Goal: Transaction & Acquisition: Purchase product/service

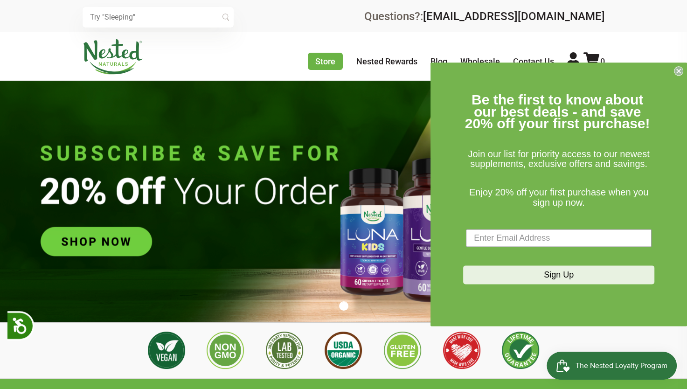
click at [93, 233] on img at bounding box center [343, 201] width 687 height 241
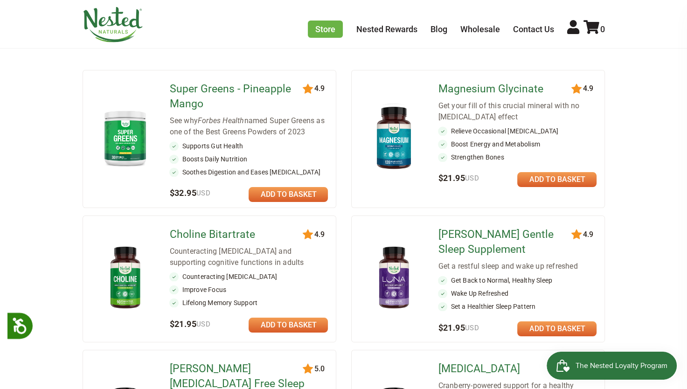
scroll to position [133, 0]
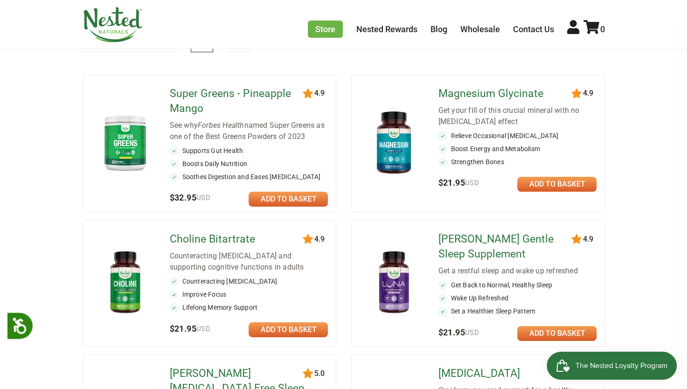
click at [277, 324] on link at bounding box center [287, 329] width 79 height 15
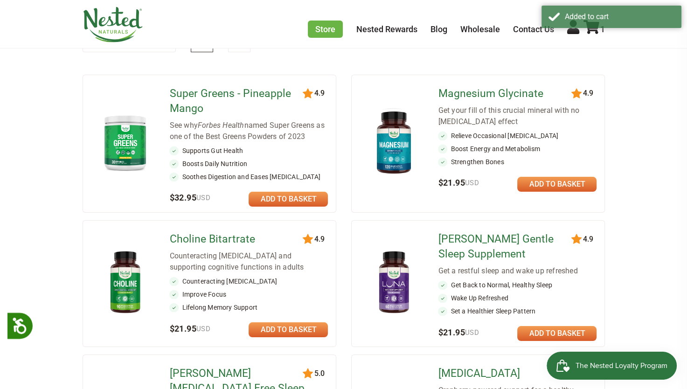
click at [280, 327] on link at bounding box center [287, 329] width 79 height 15
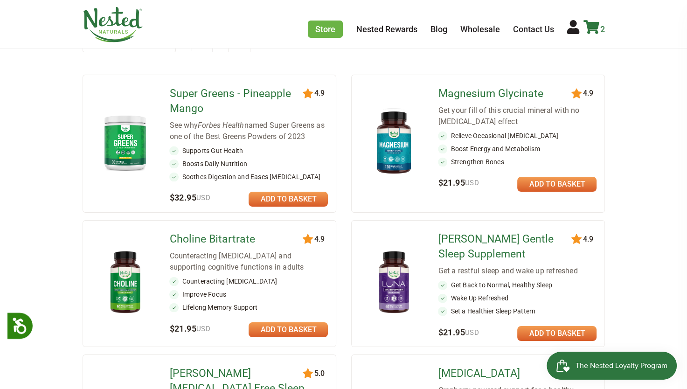
click at [593, 27] on icon at bounding box center [591, 27] width 16 height 14
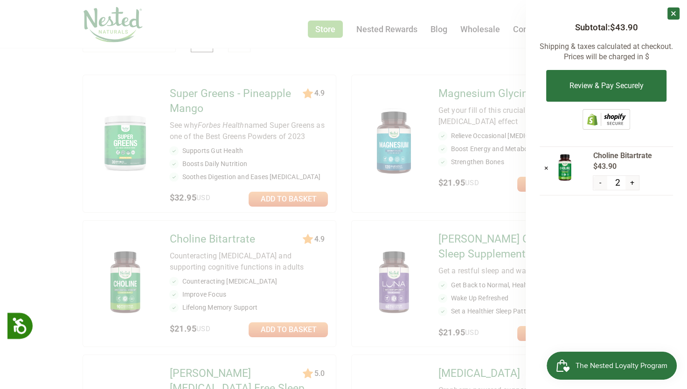
click at [600, 182] on button "-" at bounding box center [600, 183] width 14 height 14
type input "1"
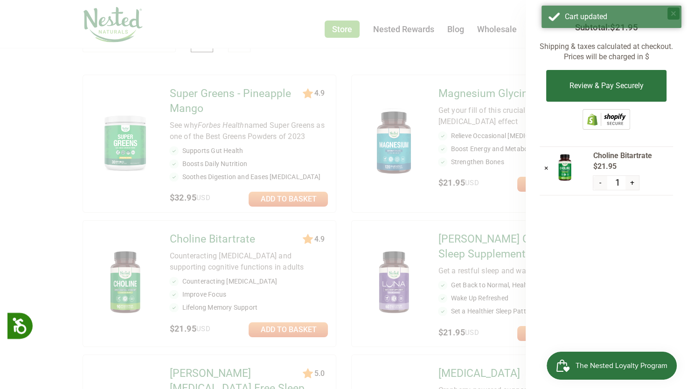
click at [496, 54] on div at bounding box center [343, 194] width 687 height 389
click at [508, 46] on div at bounding box center [343, 194] width 687 height 389
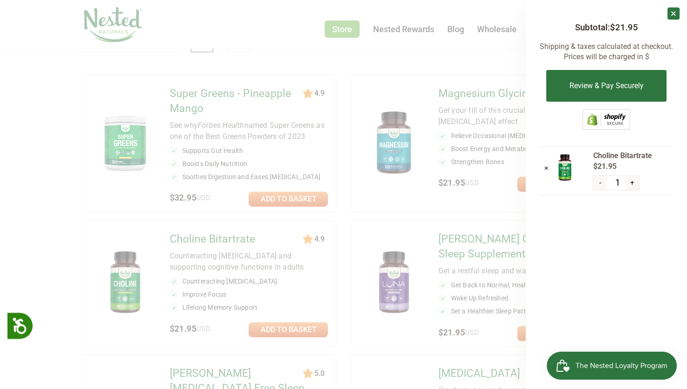
click at [373, 222] on div at bounding box center [343, 194] width 687 height 389
click at [518, 45] on div at bounding box center [343, 194] width 687 height 389
click at [673, 10] on link "×" at bounding box center [673, 13] width 12 height 12
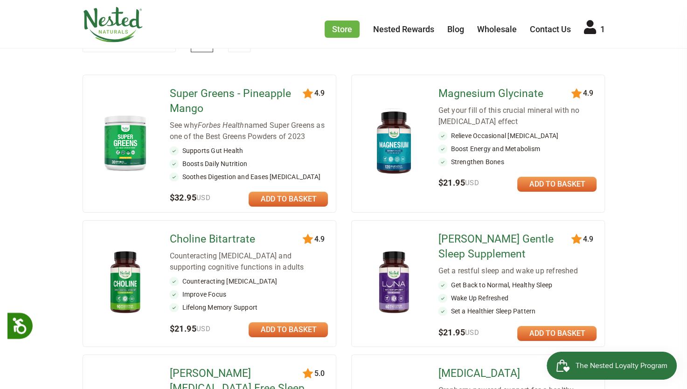
click at [559, 182] on link at bounding box center [556, 184] width 79 height 15
click at [588, 31] on icon at bounding box center [590, 27] width 12 height 14
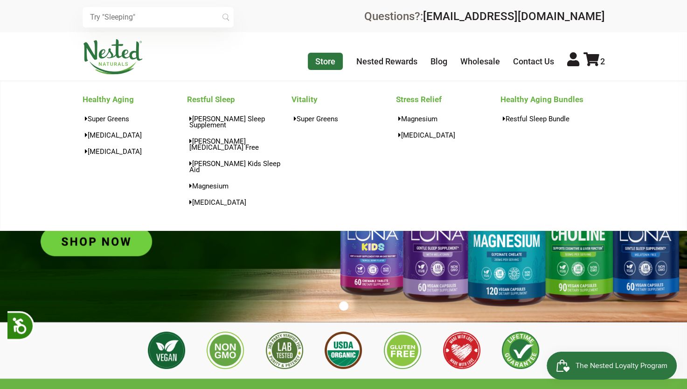
scroll to position [0, 491]
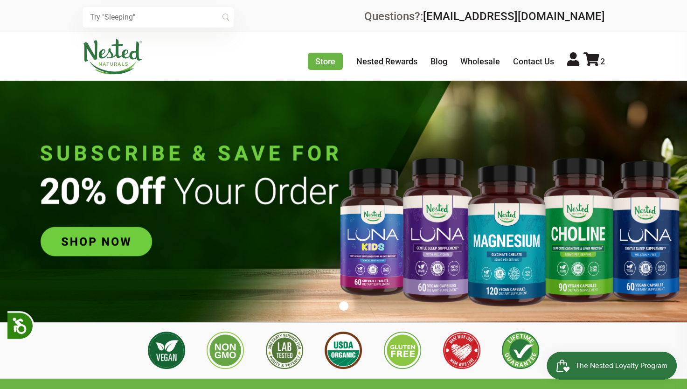
click at [104, 233] on img at bounding box center [343, 201] width 687 height 241
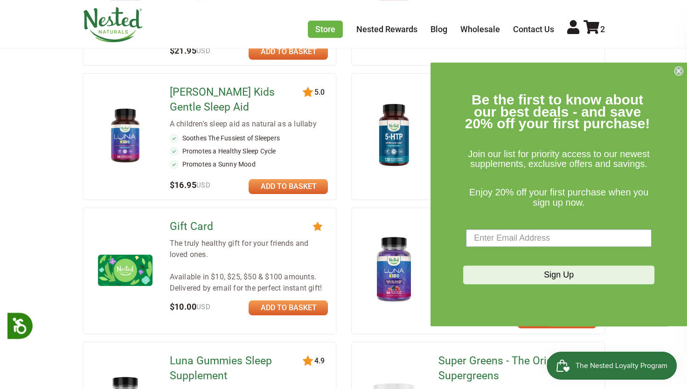
scroll to position [555, 0]
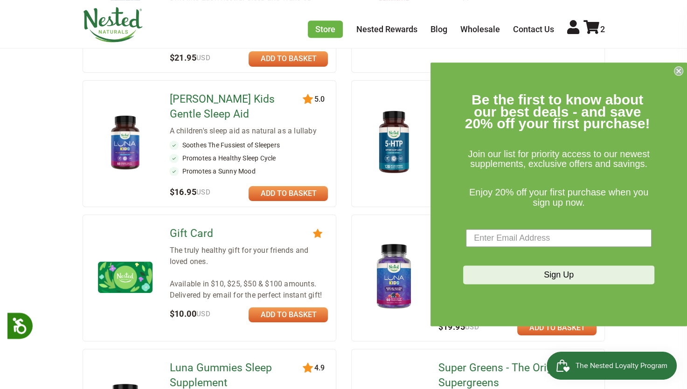
click at [677, 70] on icon "Close dialog" at bounding box center [678, 71] width 4 height 4
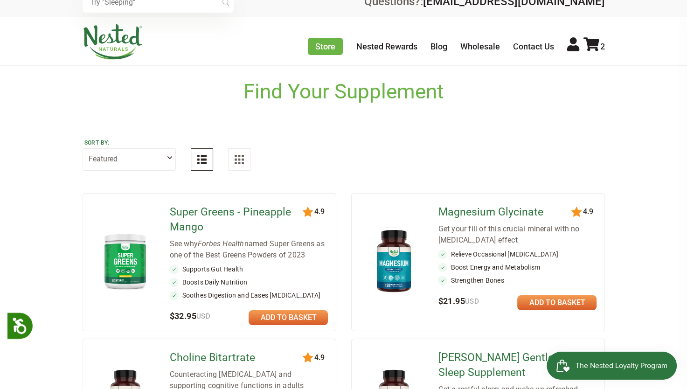
scroll to position [0, 0]
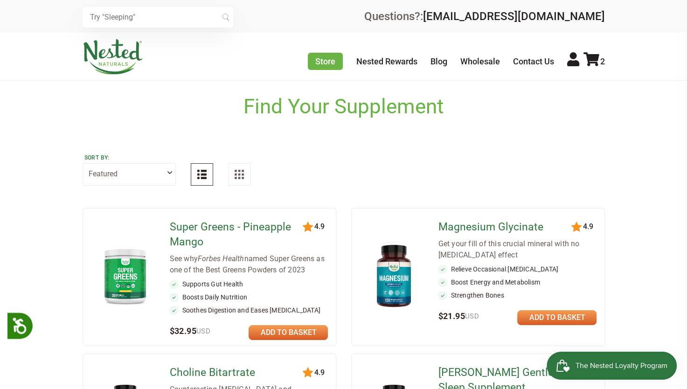
click at [168, 172] on select "Featured Highest Rated Best-Selling Alphabetically Newest First" at bounding box center [129, 174] width 93 height 22
select select "highest_rated"
click at [83, 163] on select "Featured Highest Rated Best-Selling Alphabetically Newest First" at bounding box center [129, 174] width 93 height 22
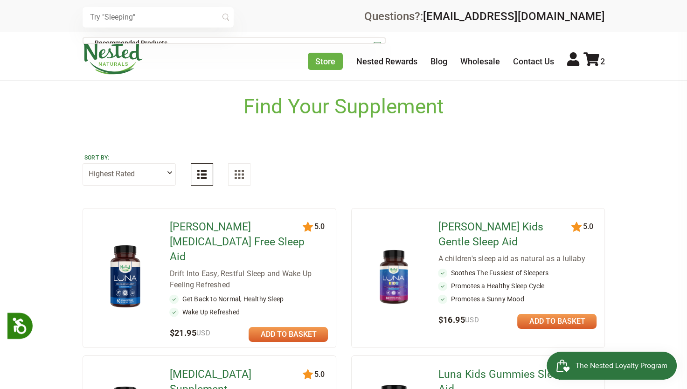
click at [136, 18] on input "text" at bounding box center [158, 17] width 151 height 21
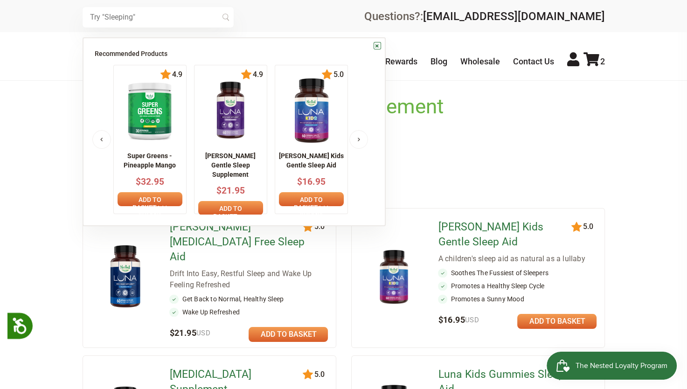
click at [136, 18] on input "text" at bounding box center [158, 17] width 151 height 21
click at [142, 17] on input "text" at bounding box center [158, 17] width 151 height 21
click at [138, 17] on input "text" at bounding box center [158, 17] width 151 height 21
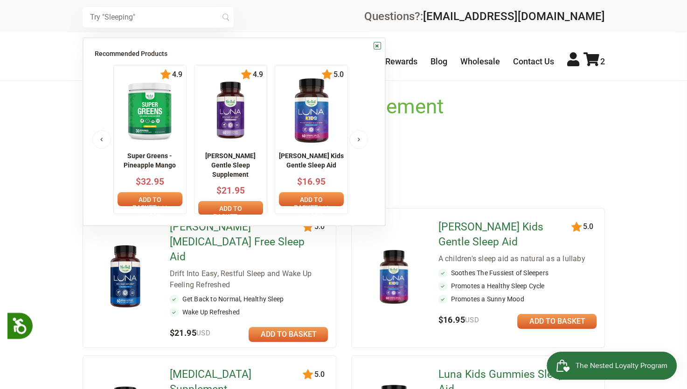
drag, startPoint x: 91, startPoint y: 17, endPoint x: 141, endPoint y: 18, distance: 49.4
click at [141, 18] on input "text" at bounding box center [158, 17] width 151 height 21
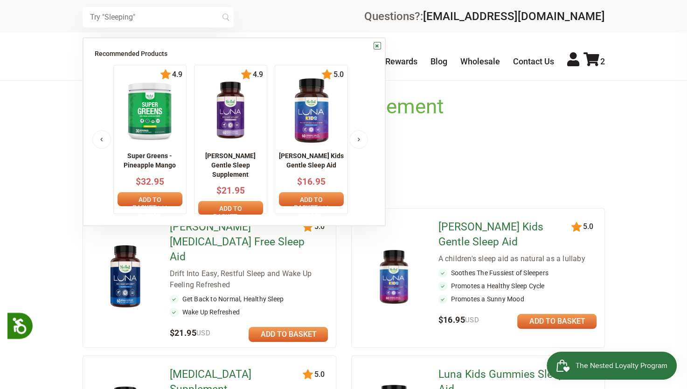
click at [141, 18] on input "text" at bounding box center [158, 17] width 151 height 21
drag, startPoint x: 141, startPoint y: 18, endPoint x: 207, endPoint y: 21, distance: 65.8
click at [207, 21] on input "text" at bounding box center [158, 17] width 151 height 21
